Goal: Navigation & Orientation: Find specific page/section

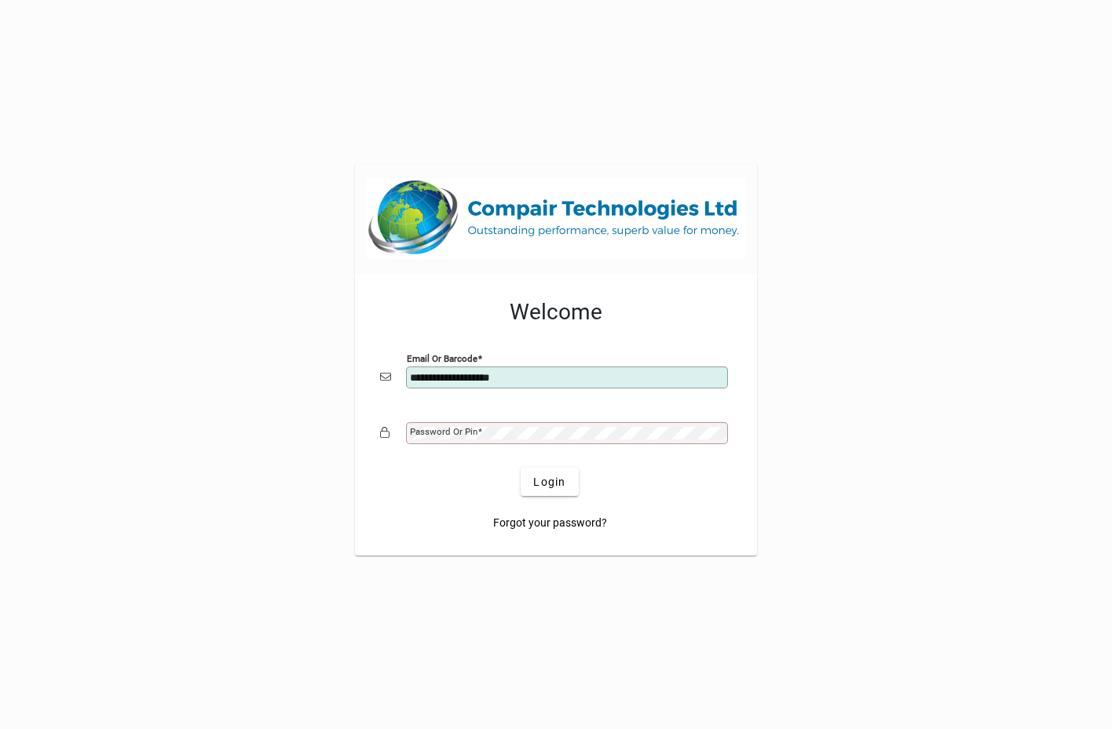
type input "**********"
click at [521, 468] on button "Login" at bounding box center [549, 482] width 57 height 28
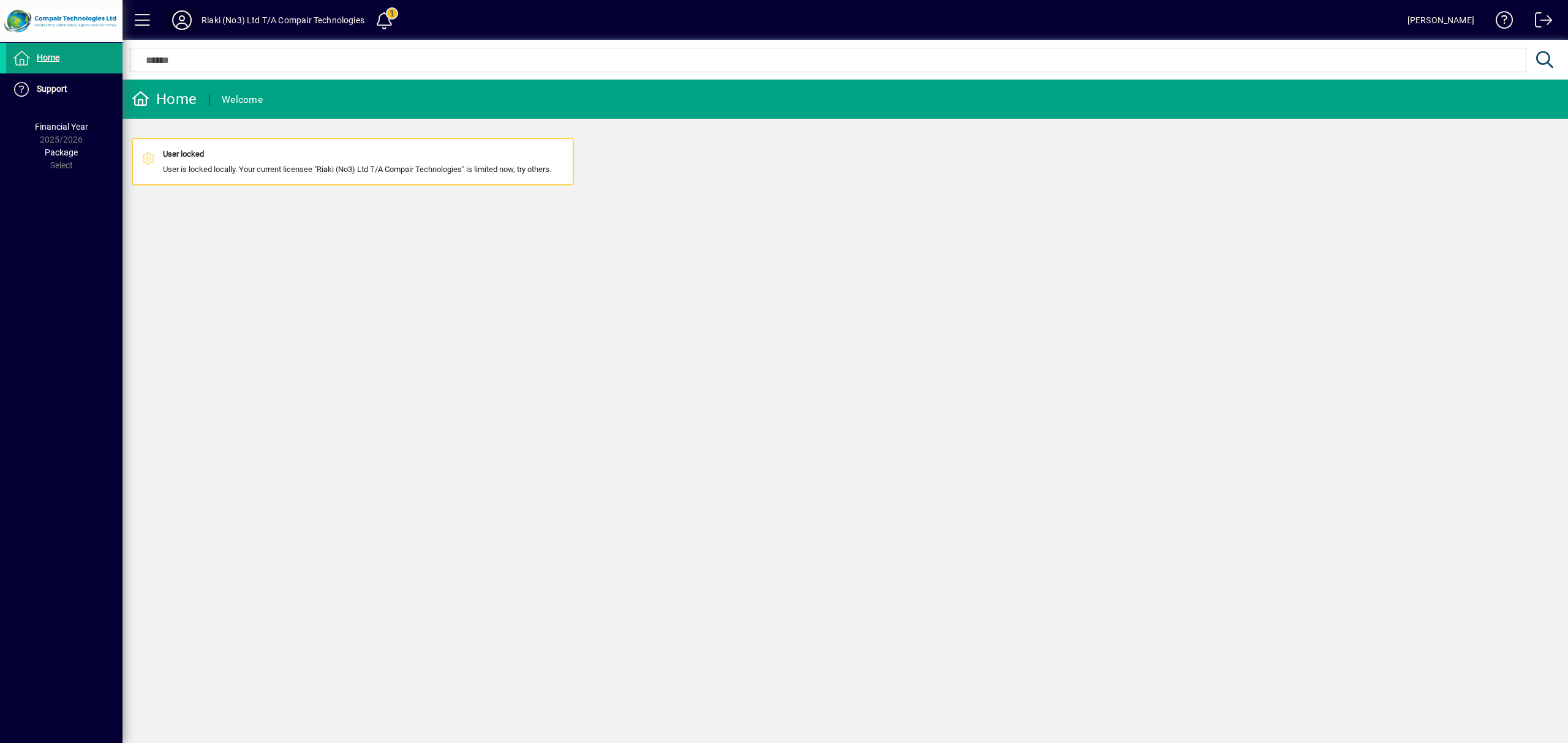
click at [179, 19] on icon at bounding box center [181, 19] width 24 height 19
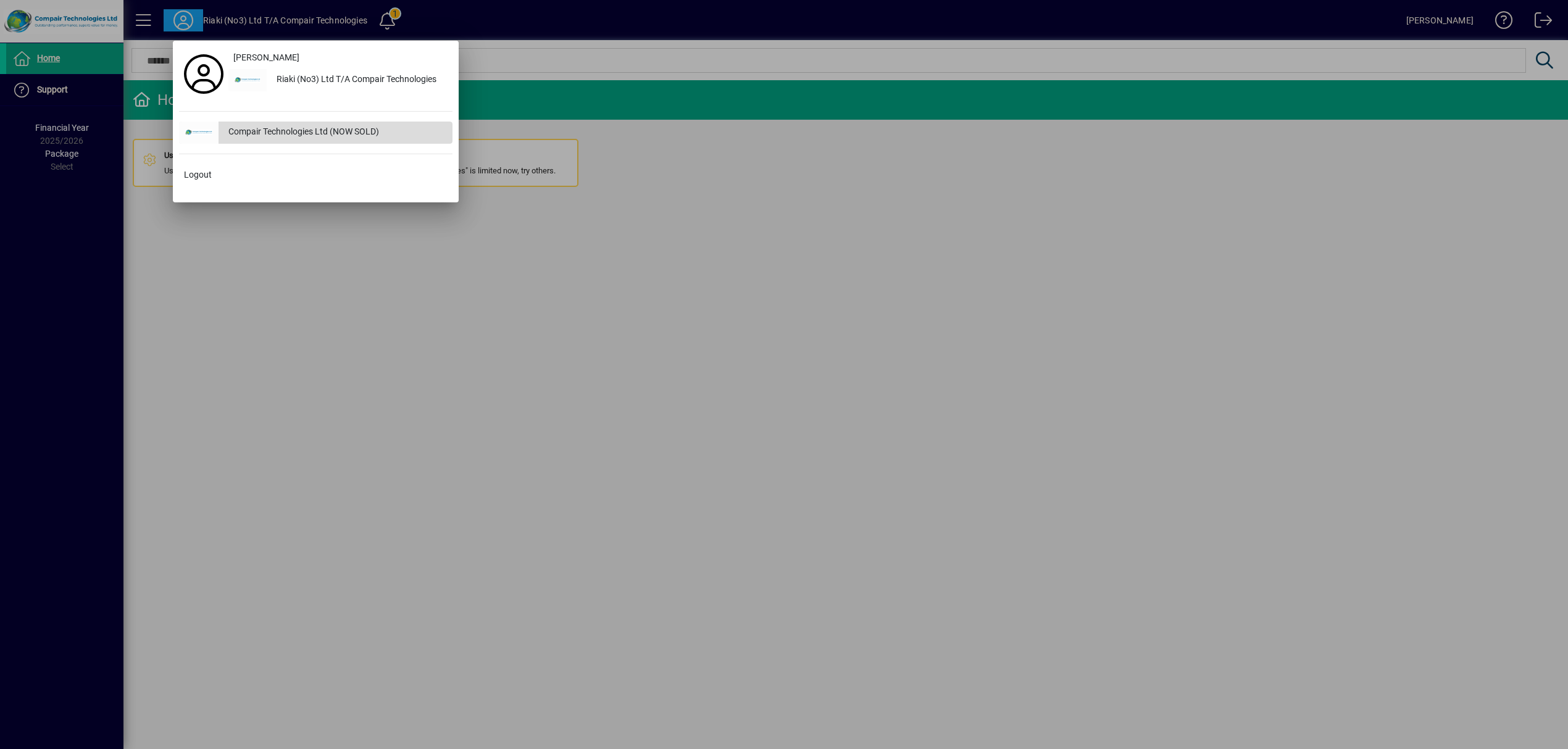
click at [245, 137] on div "Compair Technologies Ltd (NOW SOLD)" at bounding box center [336, 133] width 234 height 22
